Goal: Answer question/provide support

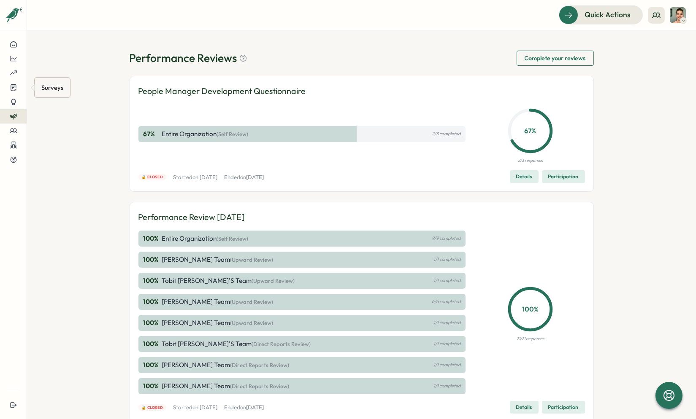
click at [49, 88] on div "Surveys" at bounding box center [52, 87] width 25 height 13
click at [18, 89] on div at bounding box center [13, 88] width 13 height 8
click at [41, 78] on div "Insights" at bounding box center [73, 80] width 70 height 16
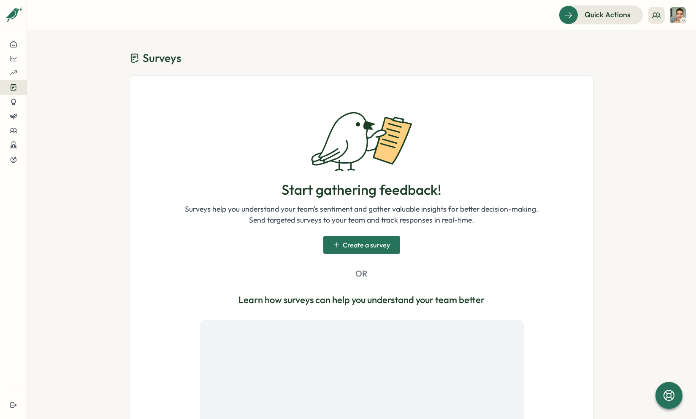
click at [686, 13] on header "Quick Actions" at bounding box center [361, 15] width 669 height 30
click at [642, 15] on button "Quick Actions" at bounding box center [600, 14] width 84 height 19
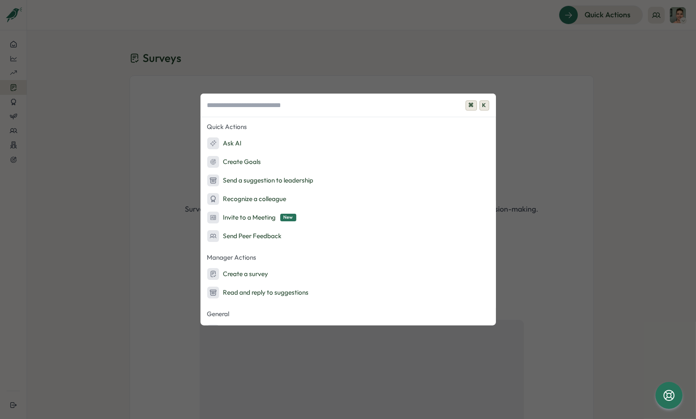
click at [654, 14] on div "⌘ K Quick Actions Ask AI Create Goals Send a suggestion to leadership Recognize…" at bounding box center [348, 209] width 696 height 419
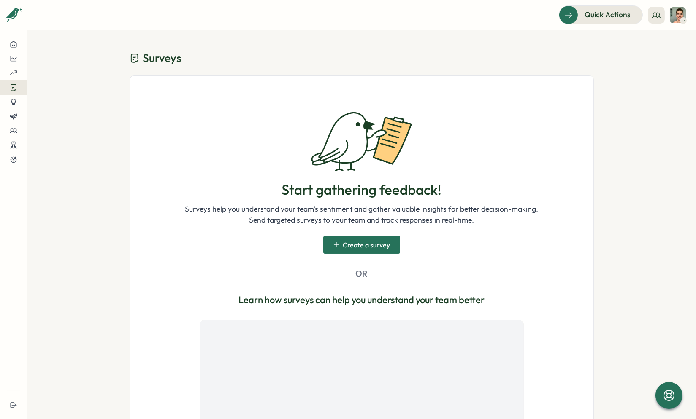
click at [666, 12] on div "Quick Actions" at bounding box center [621, 14] width 127 height 19
click at [661, 11] on button at bounding box center [655, 15] width 17 height 17
click at [652, 44] on div "My Team" at bounding box center [656, 41] width 53 height 9
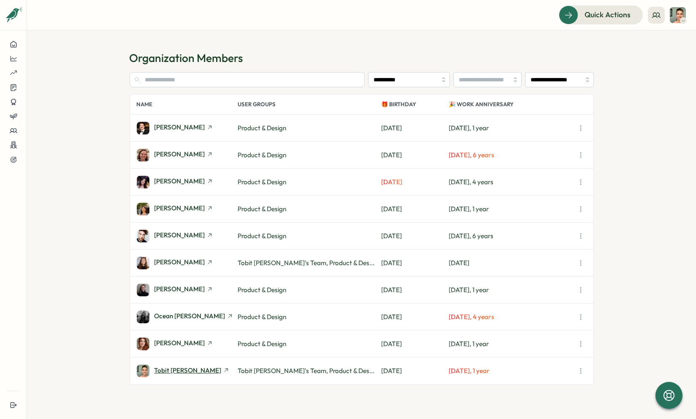
click at [181, 368] on span "Tobit [PERSON_NAME]" at bounding box center [187, 370] width 67 height 6
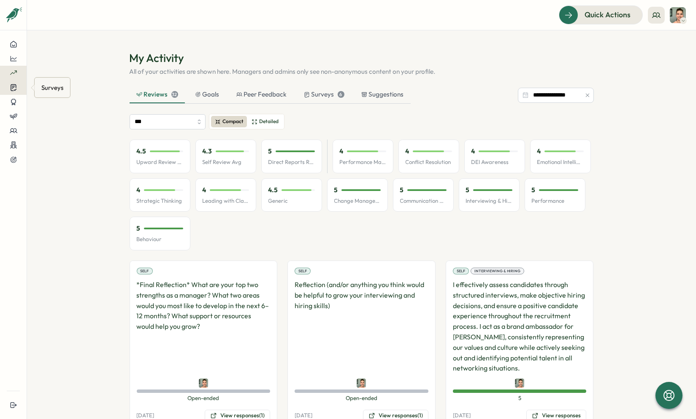
click at [19, 88] on div at bounding box center [13, 88] width 13 height 8
click at [17, 86] on div at bounding box center [13, 88] width 13 height 8
click at [20, 161] on button at bounding box center [13, 160] width 27 height 14
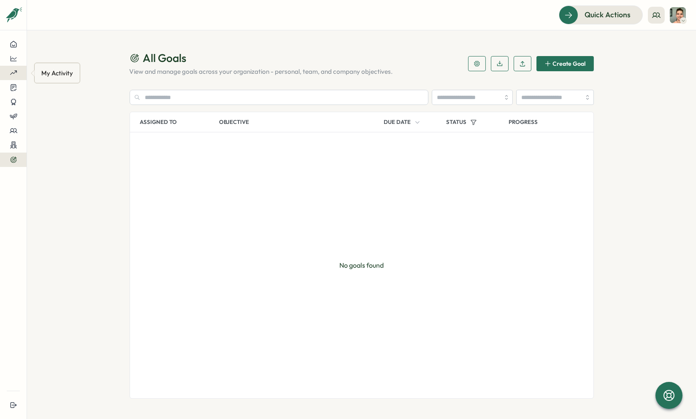
click at [18, 68] on button at bounding box center [13, 73] width 27 height 14
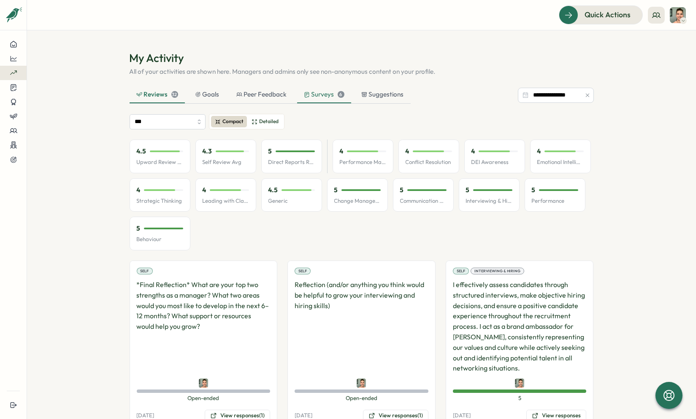
click at [298, 92] on div "Surveys 6" at bounding box center [324, 94] width 54 height 17
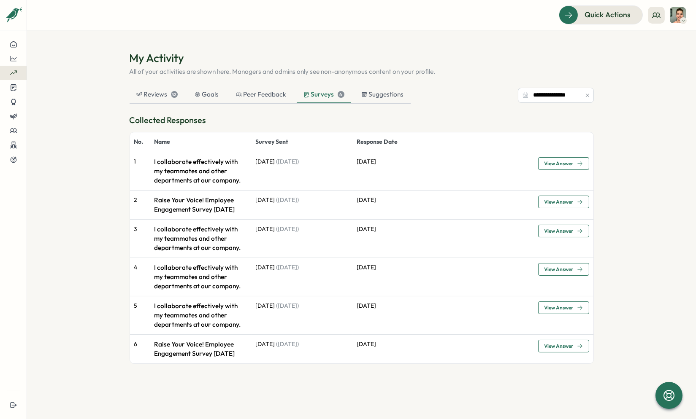
click at [561, 204] on span "View Answer" at bounding box center [558, 202] width 29 height 5
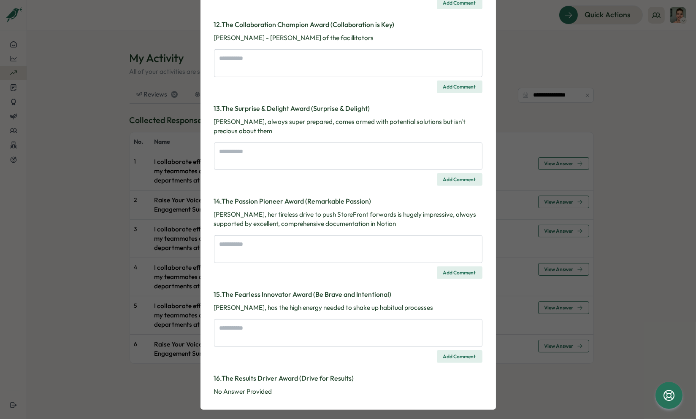
scroll to position [1107, 0]
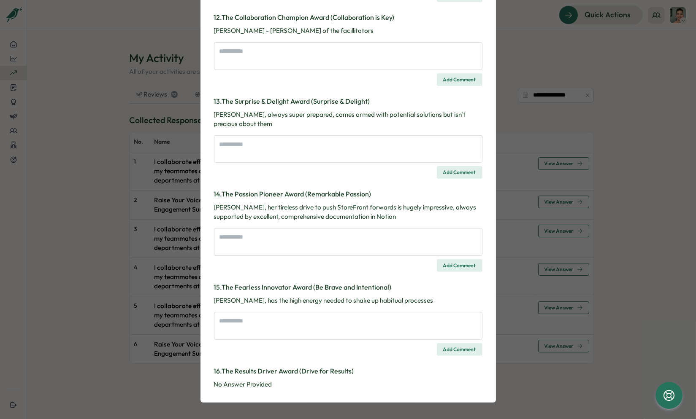
click at [124, 163] on div "Survey Response Raise Your Voice! Employee Engagement Survey [DATE] Please note…" at bounding box center [348, 209] width 696 height 419
click at [78, 206] on div "Survey Response Raise Your Voice! Employee Engagement Survey [DATE] Please note…" at bounding box center [348, 209] width 696 height 419
click at [521, 43] on div "Survey Response Raise Your Voice! Employee Engagement Survey [DATE] Please note…" at bounding box center [348, 209] width 696 height 419
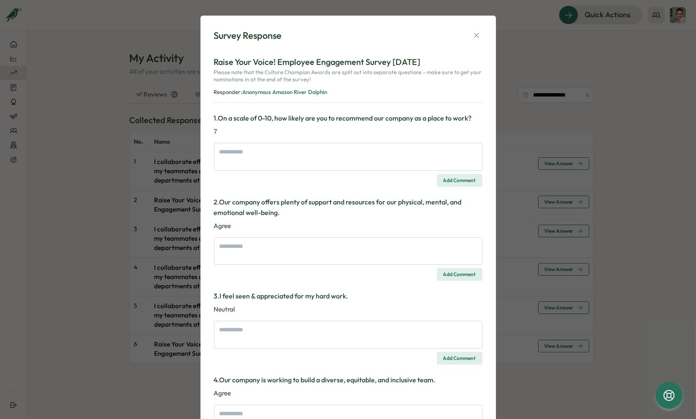
scroll to position [0, 0]
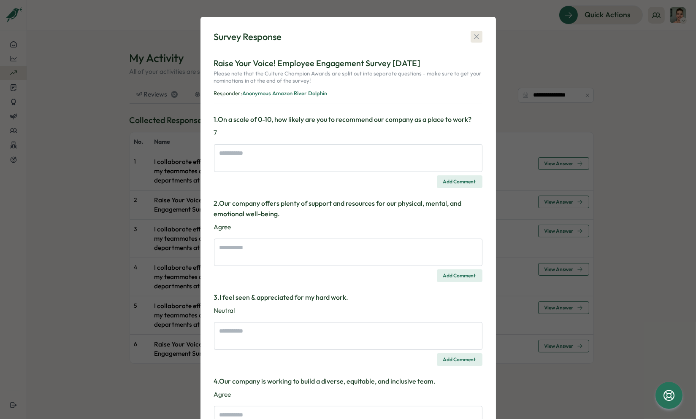
click at [472, 37] on icon "button" at bounding box center [476, 36] width 8 height 8
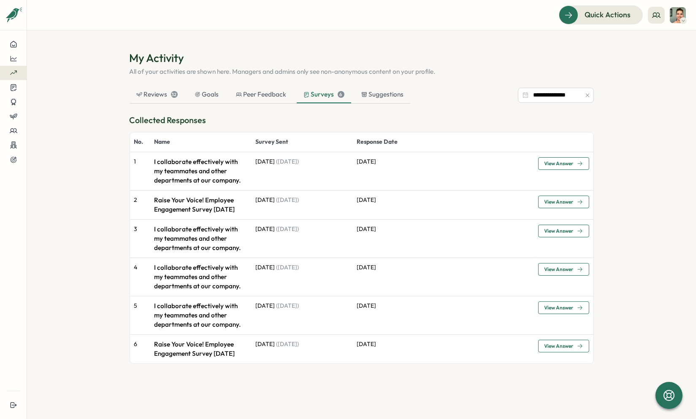
click at [567, 200] on span "View Answer" at bounding box center [558, 202] width 29 height 5
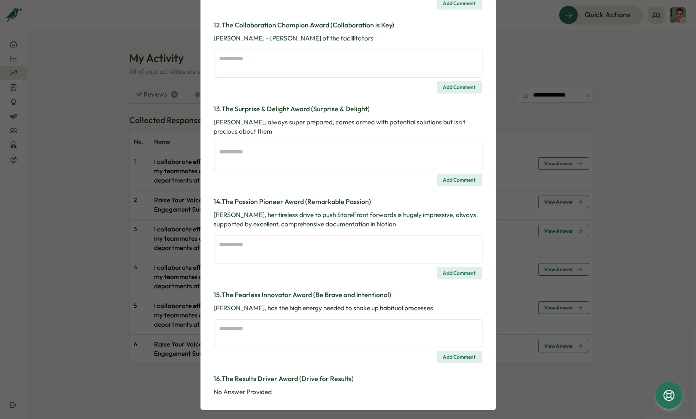
scroll to position [1107, 0]
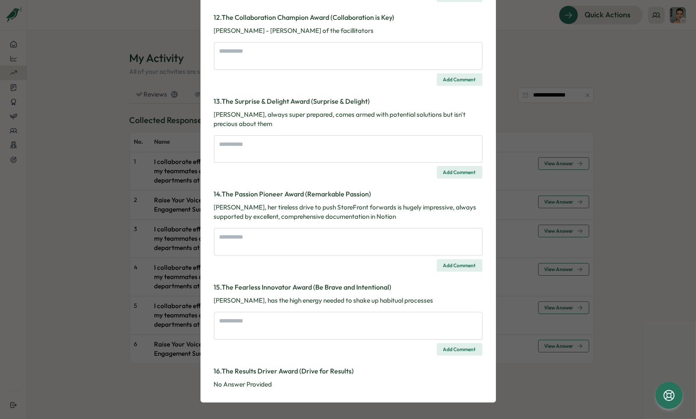
type textarea "*"
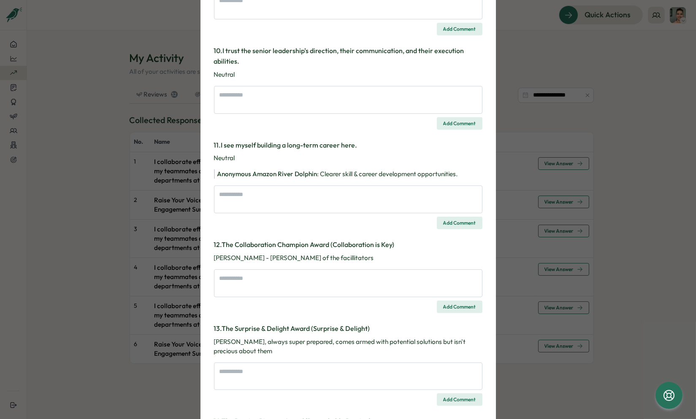
scroll to position [944, 0]
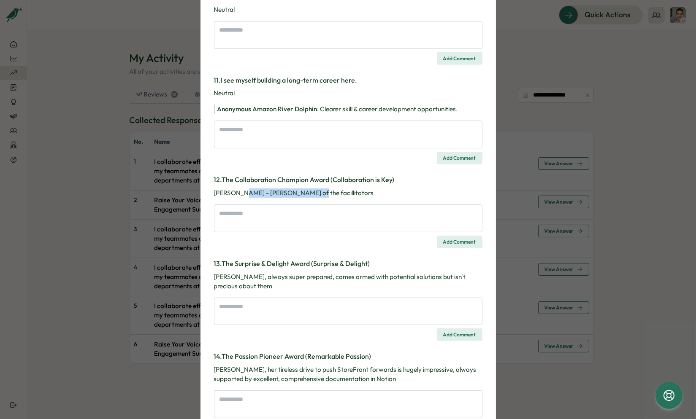
drag, startPoint x: 265, startPoint y: 195, endPoint x: 238, endPoint y: 195, distance: 27.0
click at [238, 195] on p "[PERSON_NAME] - [PERSON_NAME] of the facillitators" at bounding box center [348, 193] width 268 height 9
click at [278, 121] on textarea at bounding box center [348, 135] width 268 height 28
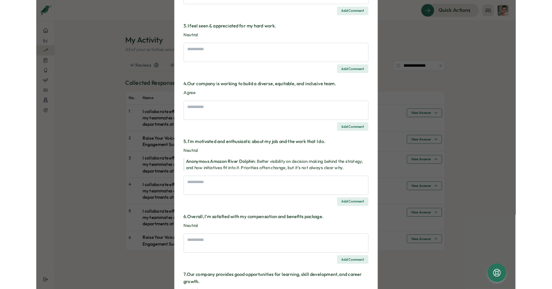
scroll to position [308, 0]
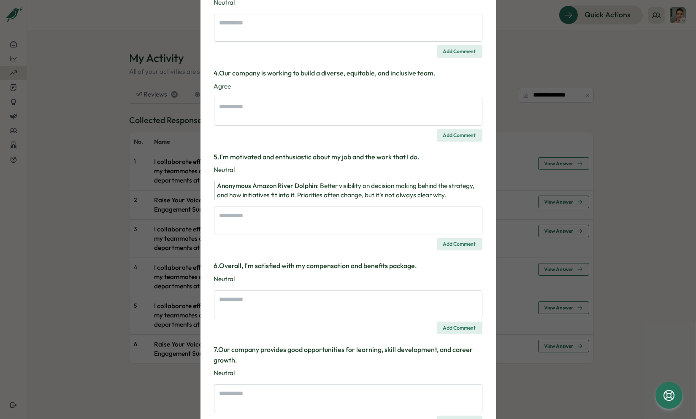
click at [340, 187] on span "Better visibility on decision making behind the strategy, and how initiatives f…" at bounding box center [345, 190] width 257 height 17
drag, startPoint x: 317, startPoint y: 185, endPoint x: 471, endPoint y: 186, distance: 154.0
click at [471, 186] on span "Better visibility on decision making behind the strategy, and how initiatives f…" at bounding box center [345, 190] width 257 height 17
copy span "Better visibility on decision making behind the strategy"
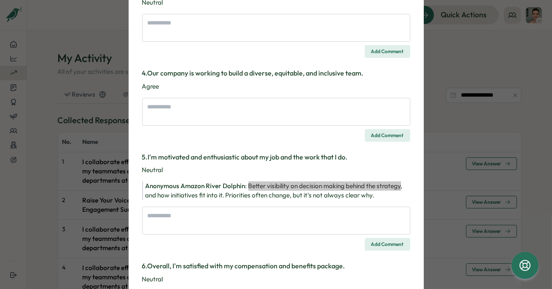
type textarea "*"
